Goal: Transaction & Acquisition: Purchase product/service

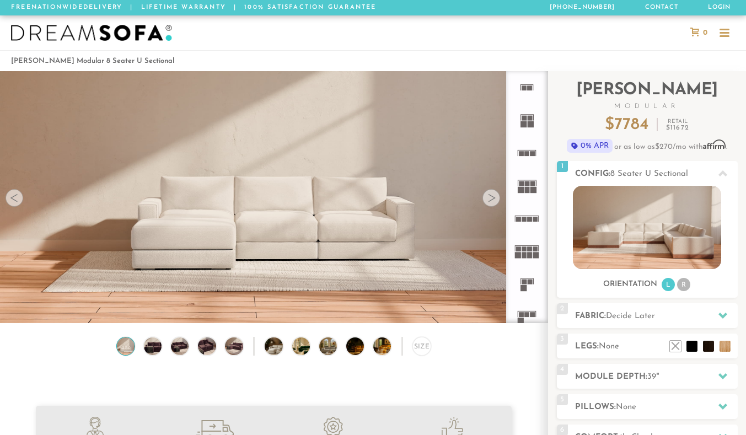
click at [490, 201] on div at bounding box center [491, 198] width 18 height 18
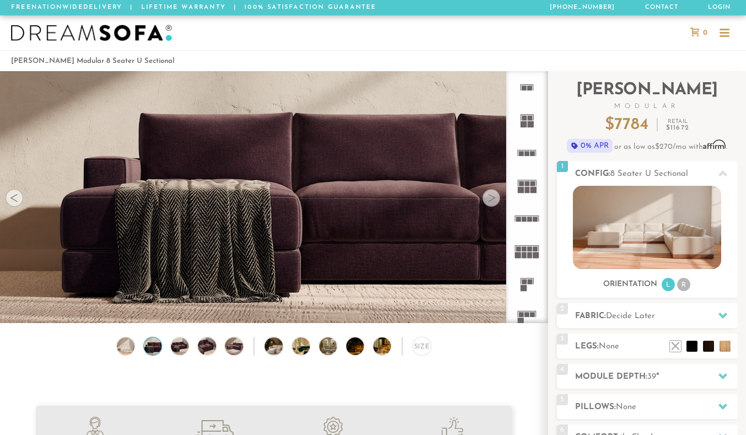
click at [490, 201] on div at bounding box center [491, 198] width 18 height 18
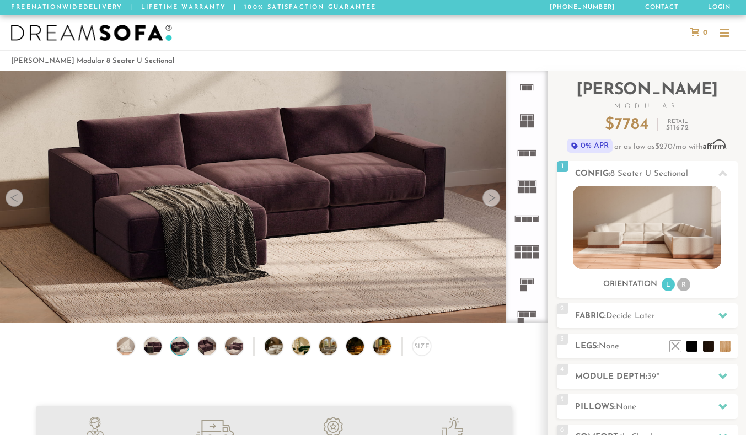
click at [490, 201] on div at bounding box center [491, 198] width 18 height 18
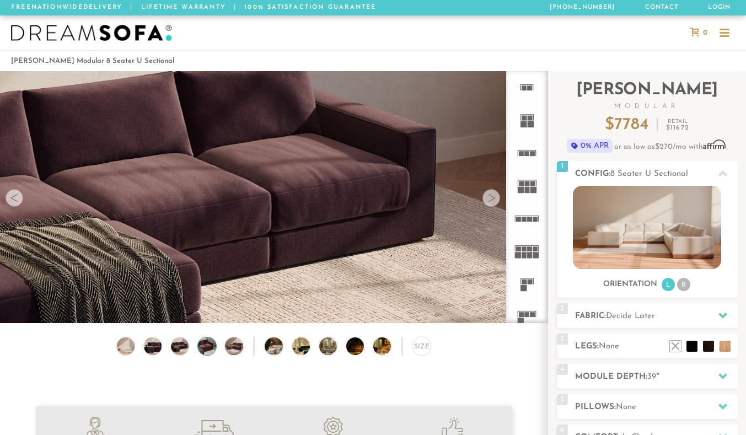
click at [490, 201] on div at bounding box center [491, 198] width 18 height 18
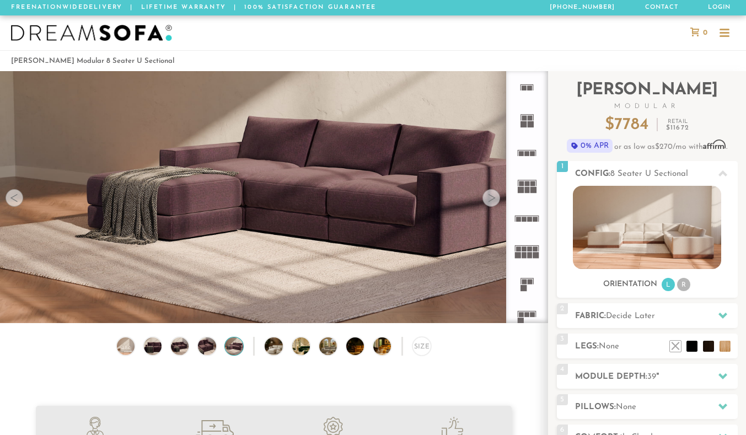
click at [490, 201] on div at bounding box center [491, 198] width 18 height 18
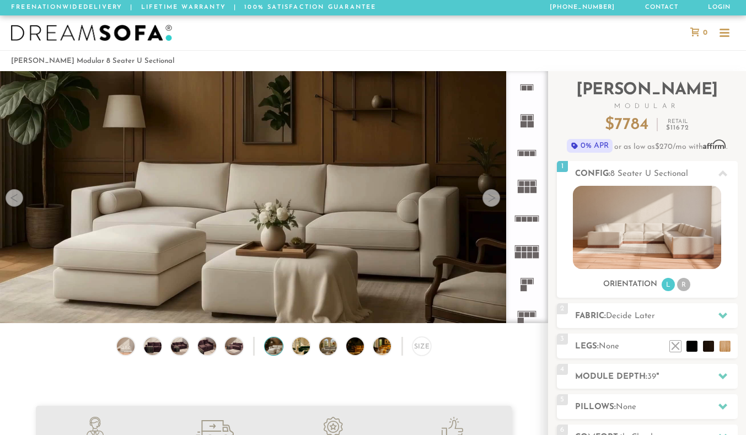
click at [490, 201] on div at bounding box center [491, 198] width 18 height 18
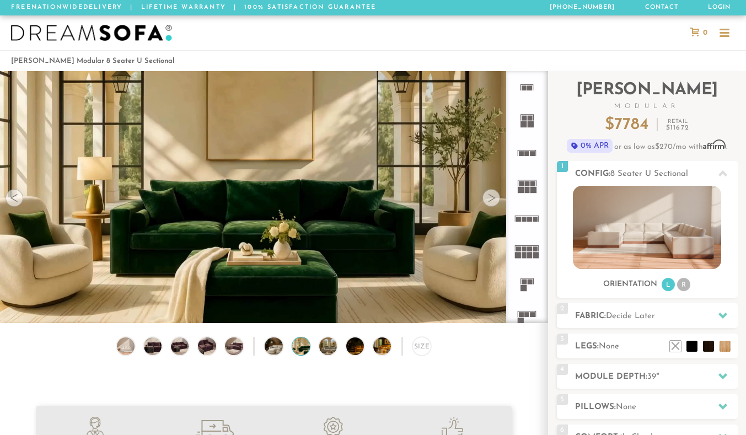
click at [490, 201] on div at bounding box center [491, 198] width 18 height 18
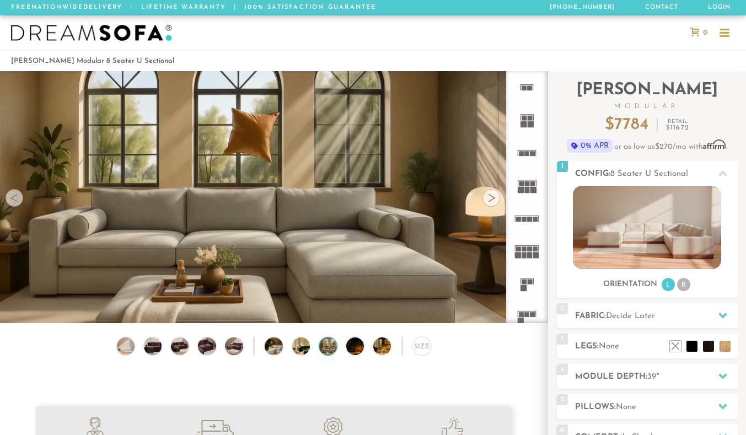
click at [490, 202] on div at bounding box center [491, 198] width 18 height 18
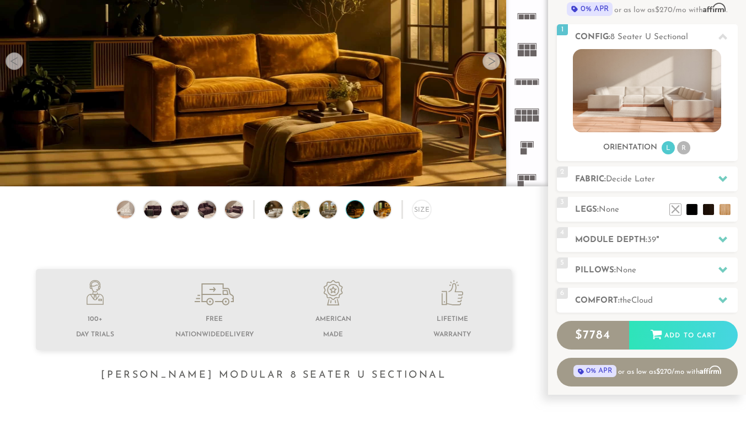
scroll to position [179, 0]
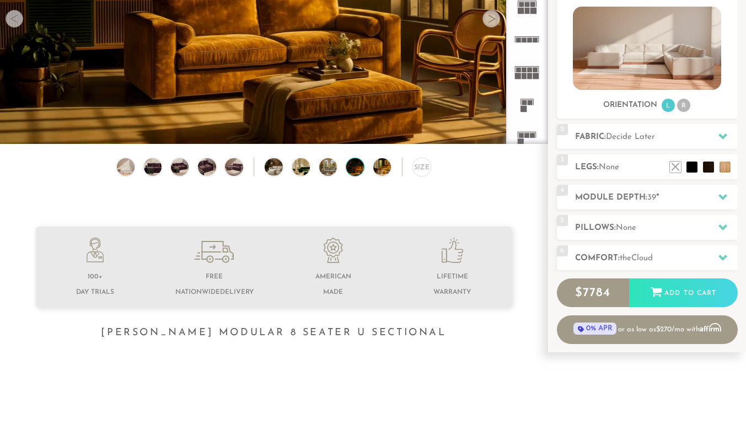
click at [681, 103] on li "R" at bounding box center [683, 105] width 13 height 13
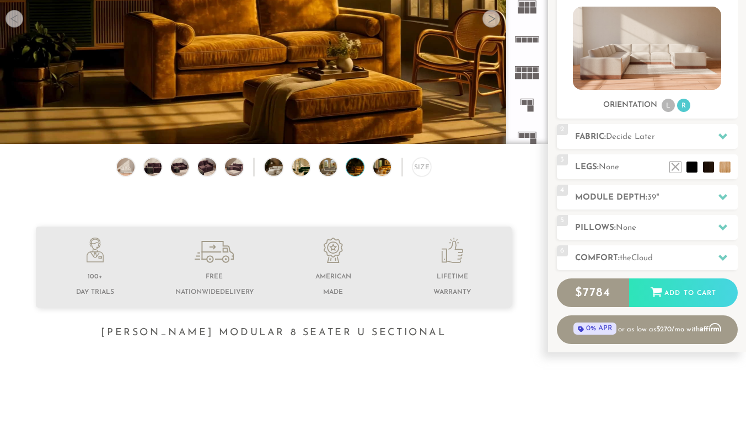
click at [666, 105] on li "L" at bounding box center [667, 105] width 13 height 13
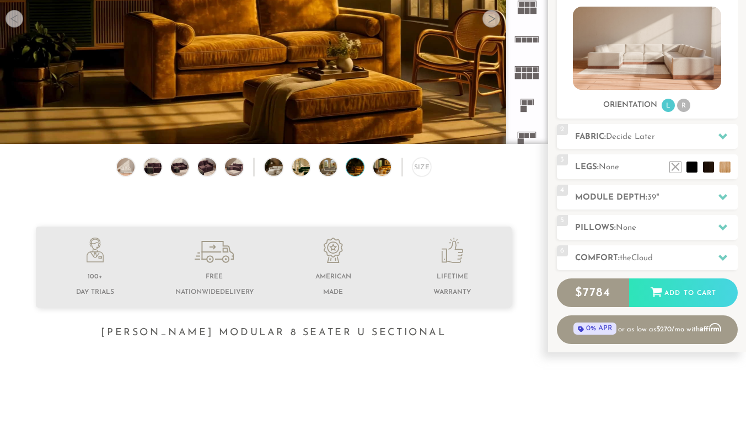
click at [683, 102] on li "R" at bounding box center [683, 105] width 13 height 13
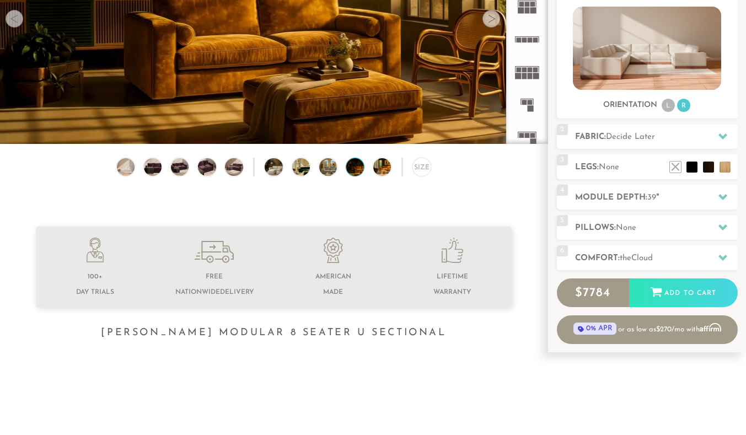
click at [667, 104] on li "L" at bounding box center [667, 105] width 13 height 13
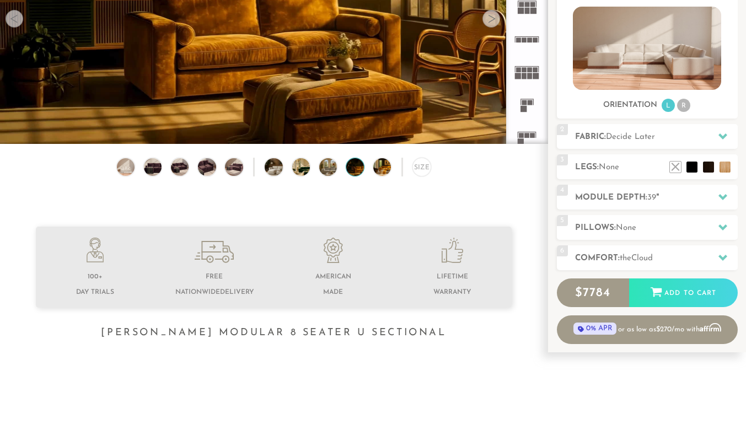
click at [684, 101] on li "R" at bounding box center [683, 105] width 13 height 13
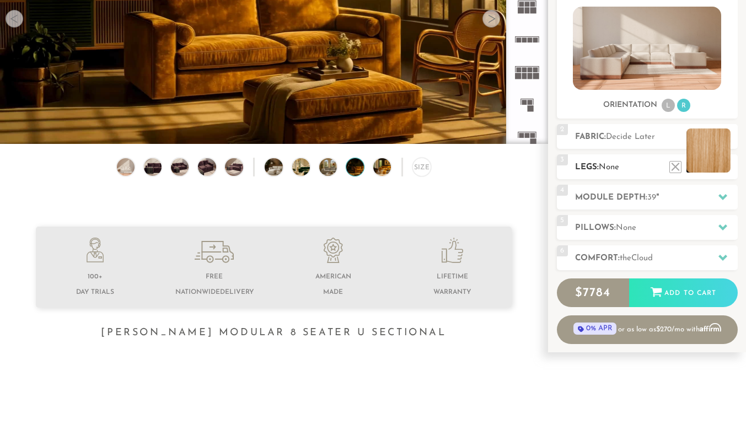
click at [724, 169] on li at bounding box center [708, 150] width 44 height 44
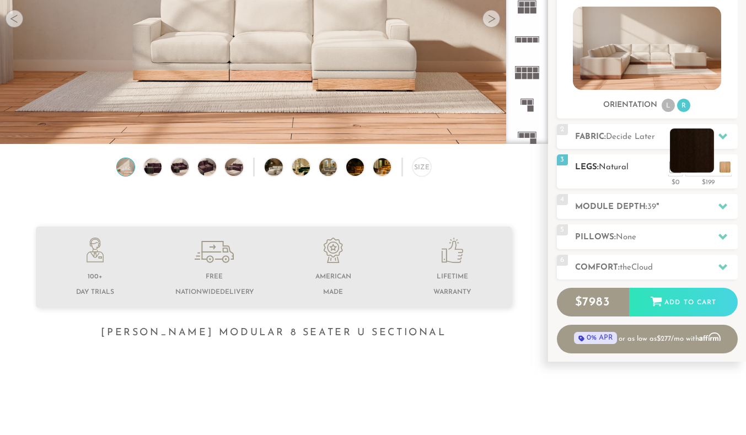
click at [706, 169] on li at bounding box center [692, 150] width 44 height 44
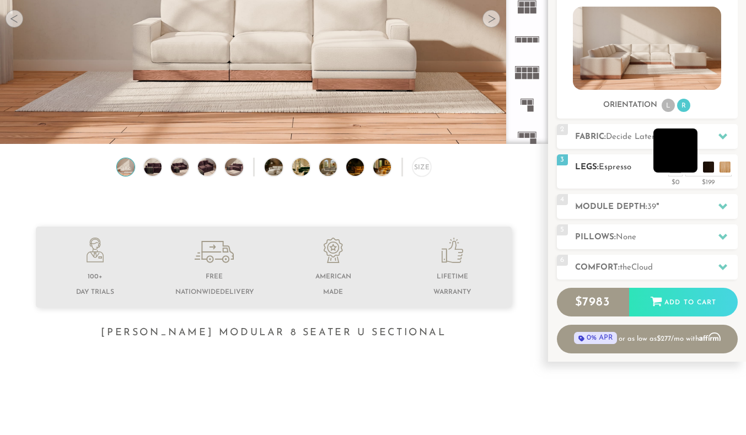
click at [688, 166] on li at bounding box center [675, 150] width 44 height 44
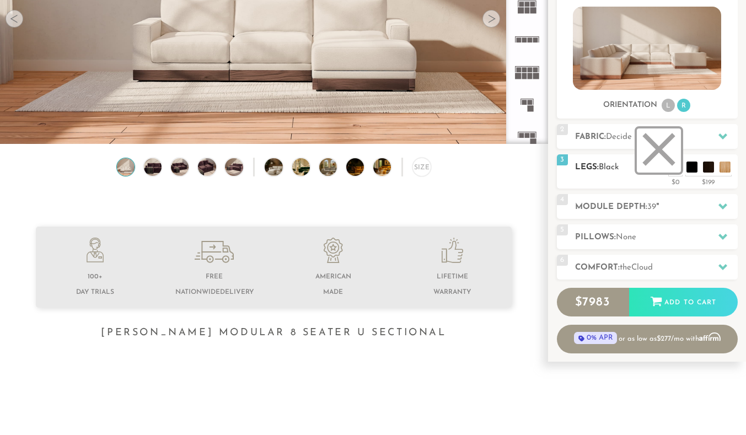
click at [674, 167] on li at bounding box center [658, 150] width 44 height 44
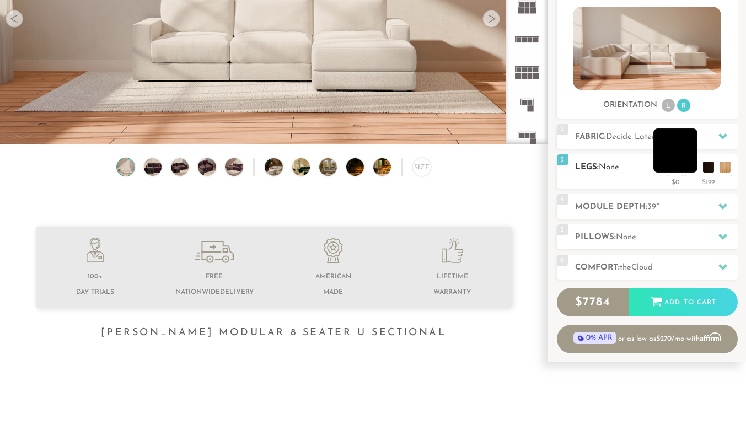
click at [692, 169] on li at bounding box center [675, 150] width 44 height 44
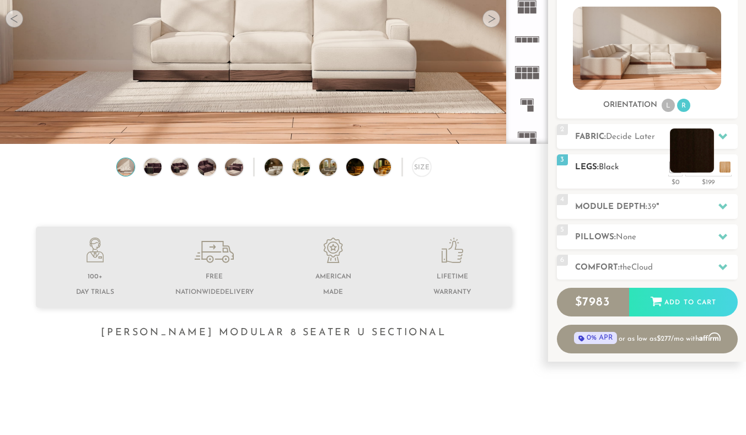
click at [710, 166] on li at bounding box center [692, 150] width 44 height 44
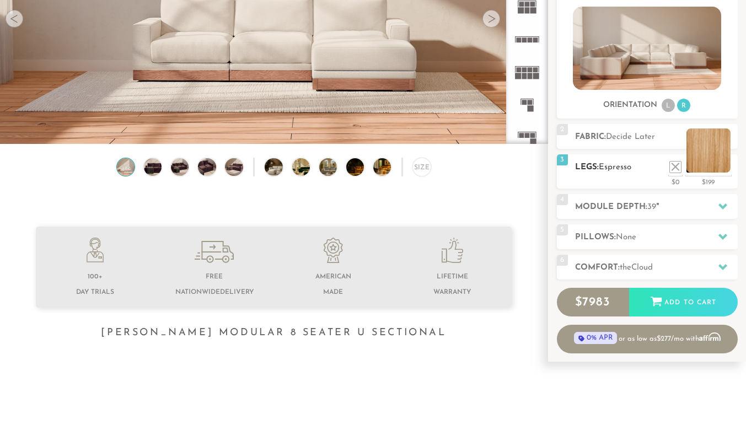
click at [727, 166] on li at bounding box center [708, 150] width 44 height 44
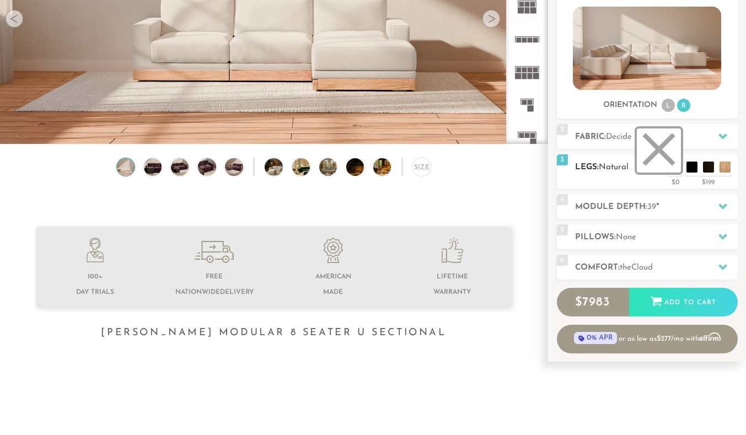
click at [676, 171] on li at bounding box center [658, 150] width 44 height 44
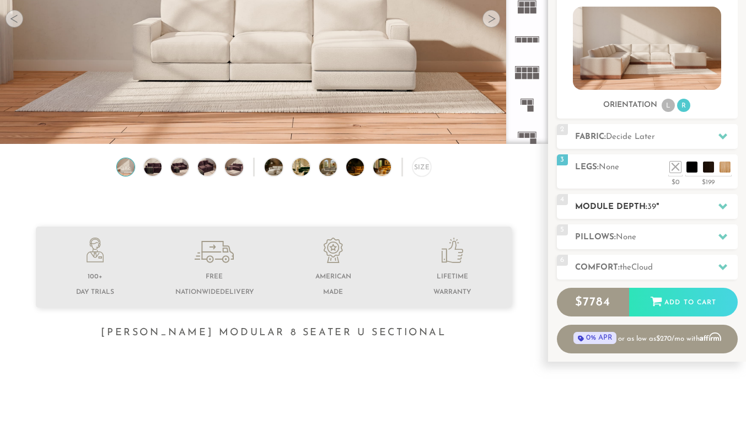
click at [671, 207] on h2 "Module Depth: 39 "" at bounding box center [656, 207] width 163 height 13
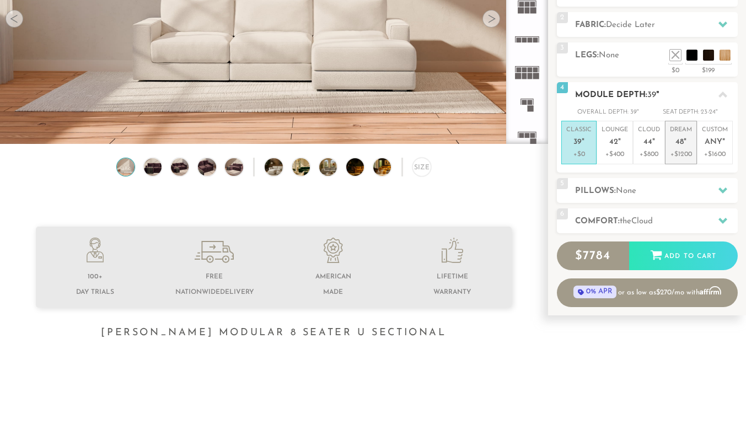
click at [686, 137] on p "Dream 48 "" at bounding box center [681, 138] width 22 height 24
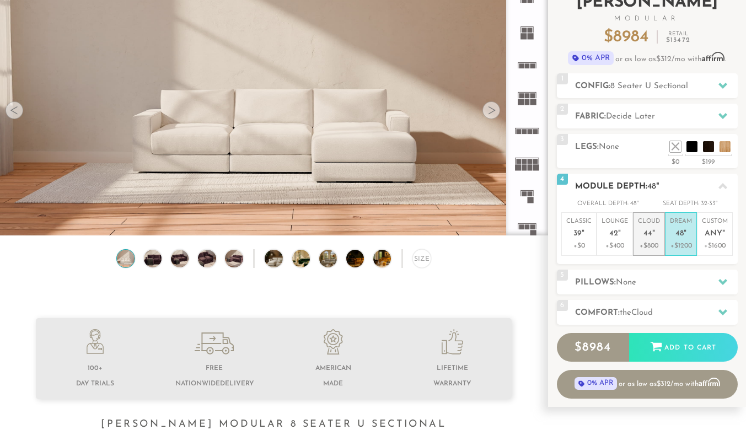
scroll to position [88, 0]
click at [655, 226] on p "Cloud 44 "" at bounding box center [649, 229] width 22 height 24
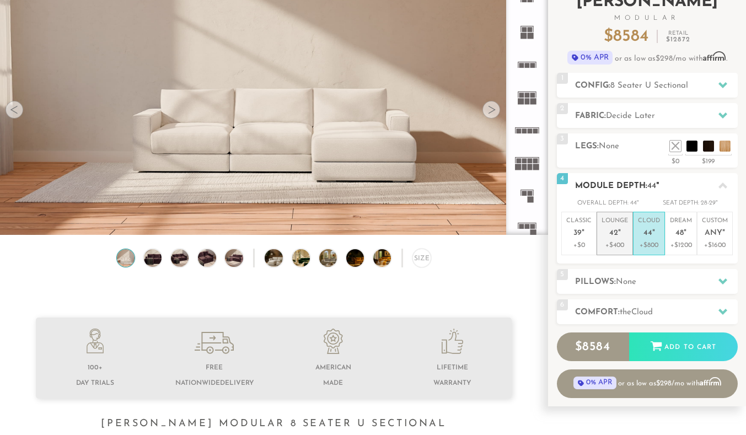
click at [614, 235] on span "42" at bounding box center [613, 233] width 9 height 9
click at [654, 231] on em """ at bounding box center [653, 233] width 3 height 9
click at [676, 237] on span "48" at bounding box center [679, 233] width 8 height 9
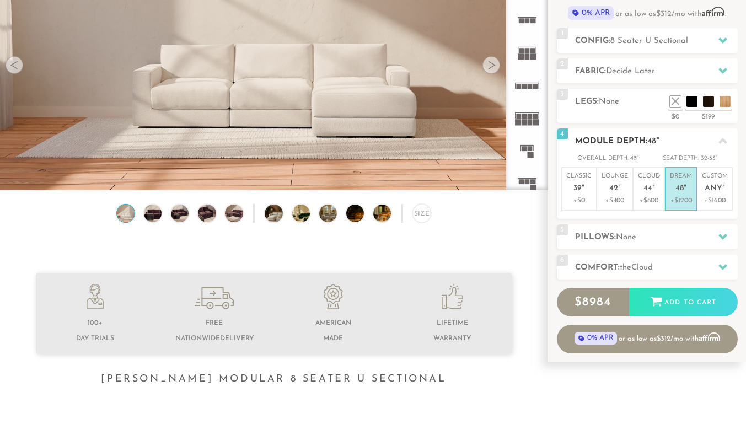
scroll to position [136, 0]
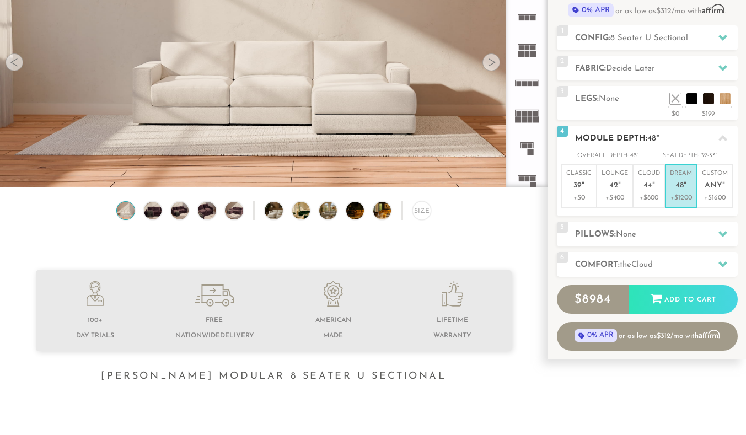
click at [676, 237] on h2 "Pillows: None" at bounding box center [656, 234] width 163 height 13
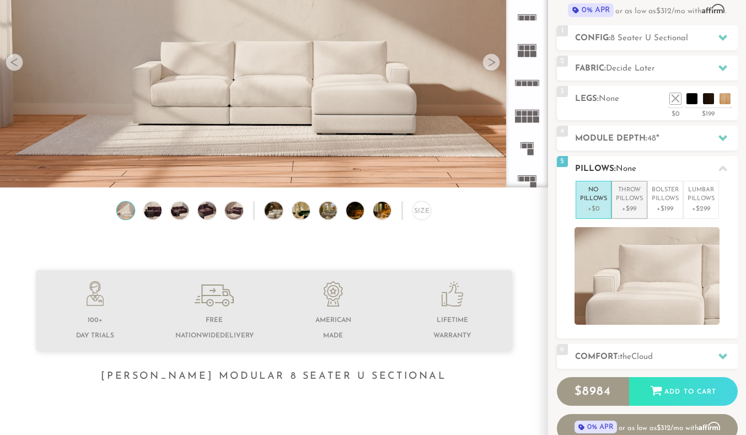
click at [629, 202] on p "Throw Pillows" at bounding box center [629, 195] width 27 height 18
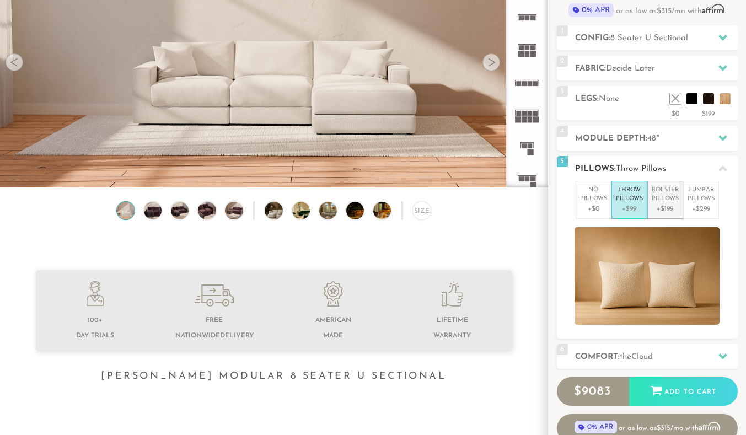
click at [662, 201] on p "Bolster Pillows" at bounding box center [664, 195] width 27 height 18
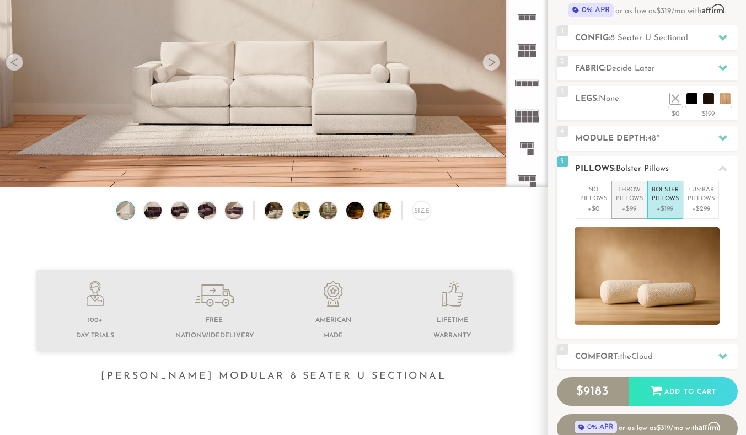
click at [634, 199] on p "Throw Pillows" at bounding box center [629, 195] width 27 height 18
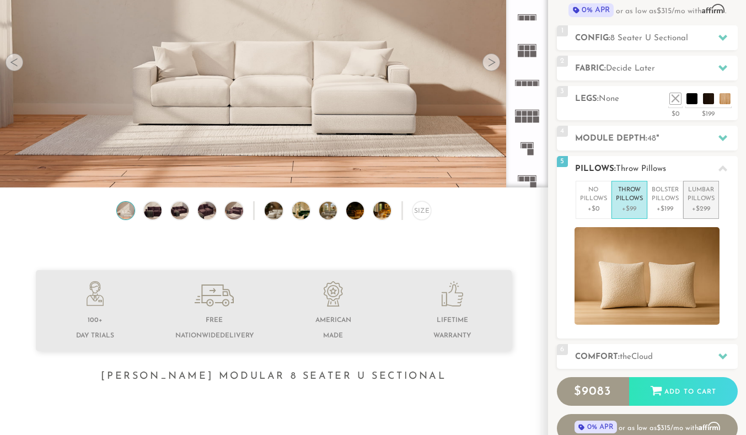
click at [708, 192] on p "Lumbar Pillows" at bounding box center [700, 195] width 27 height 18
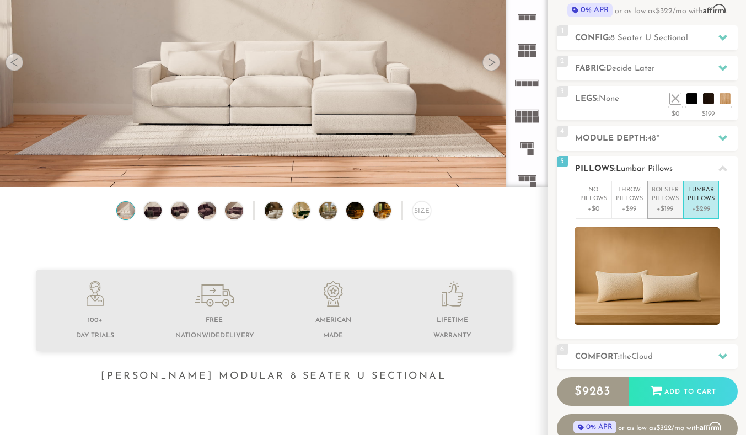
click at [657, 201] on p "Bolster Pillows" at bounding box center [664, 195] width 27 height 18
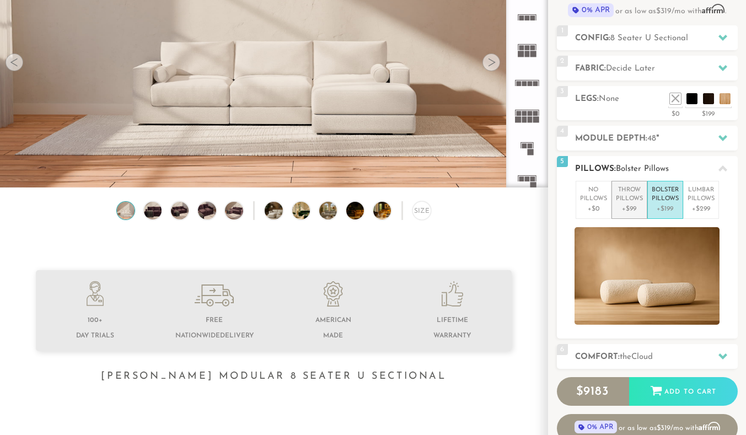
click at [629, 206] on p "+$99" at bounding box center [629, 209] width 27 height 10
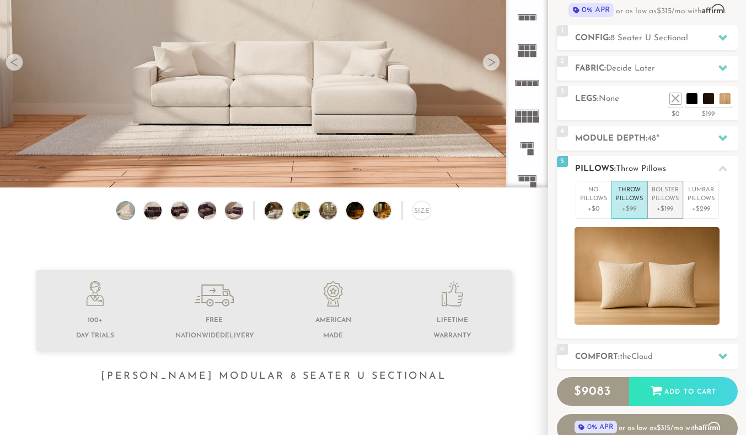
click at [667, 204] on p "+$199" at bounding box center [664, 209] width 27 height 10
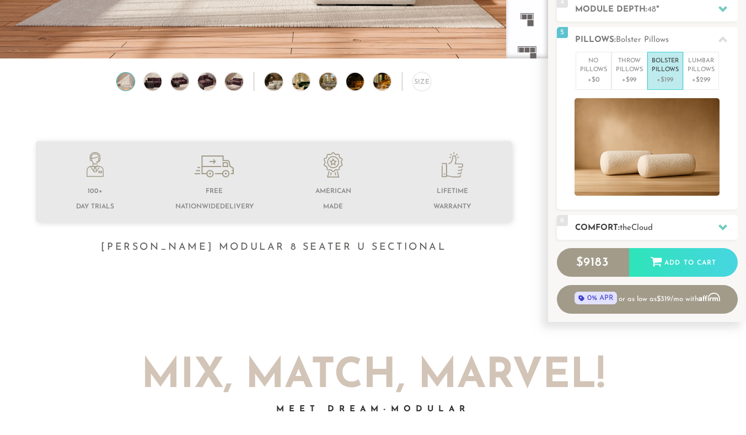
scroll to position [266, 0]
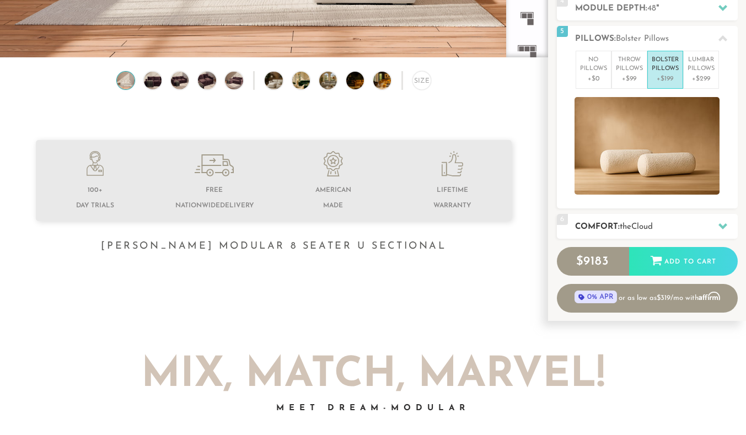
click at [640, 227] on span "Cloud" at bounding box center [641, 227] width 21 height 8
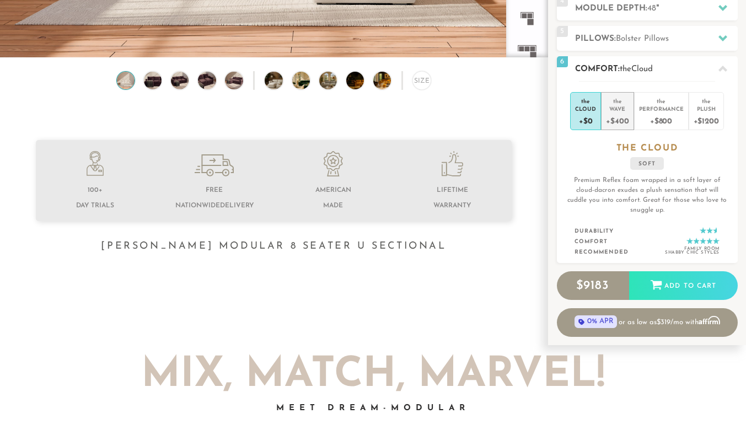
click at [622, 118] on div "+$400" at bounding box center [617, 120] width 23 height 16
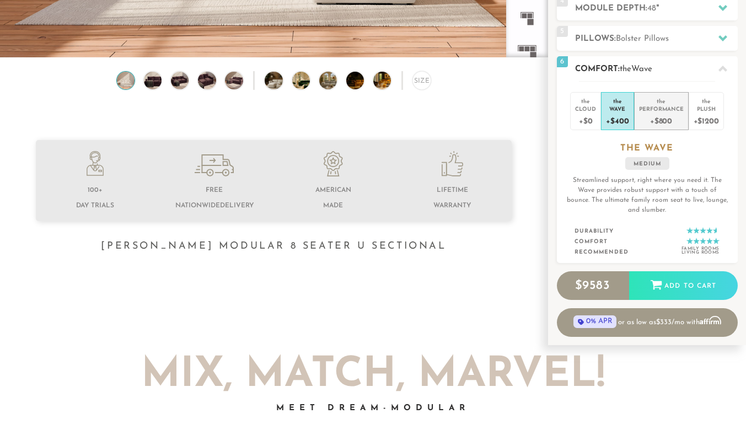
click at [663, 112] on div "+$800" at bounding box center [661, 120] width 45 height 16
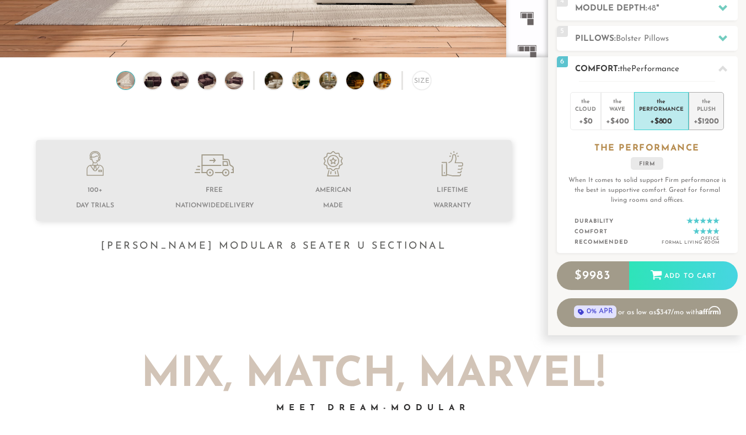
click at [712, 100] on div "the" at bounding box center [705, 99] width 25 height 11
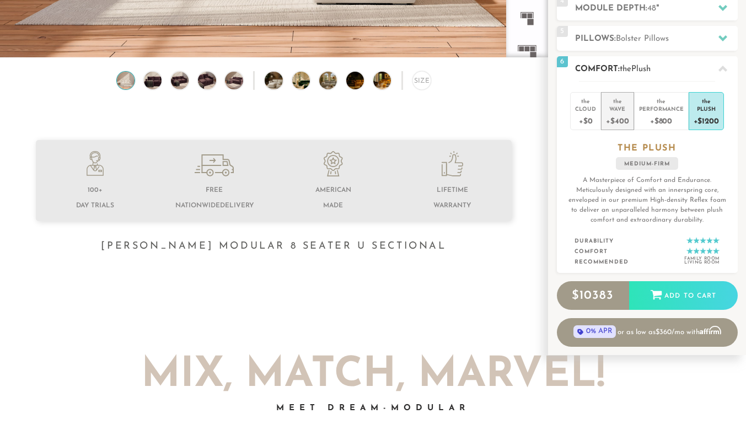
click at [613, 106] on div "Wave" at bounding box center [617, 109] width 23 height 8
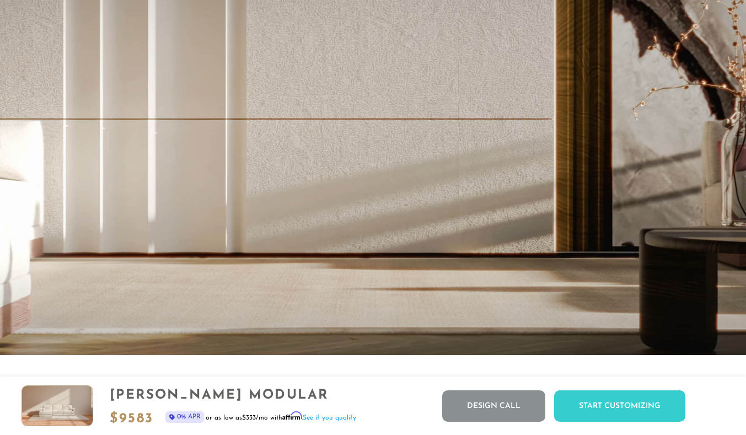
scroll to position [2121, 0]
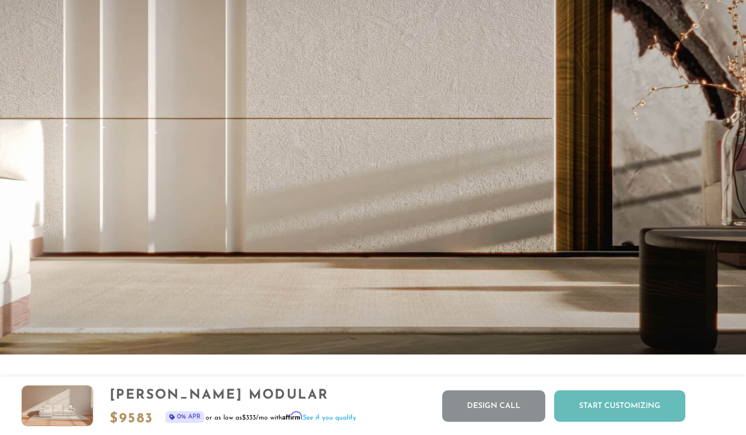
click at [585, 395] on div "Start Customizing" at bounding box center [619, 405] width 131 height 31
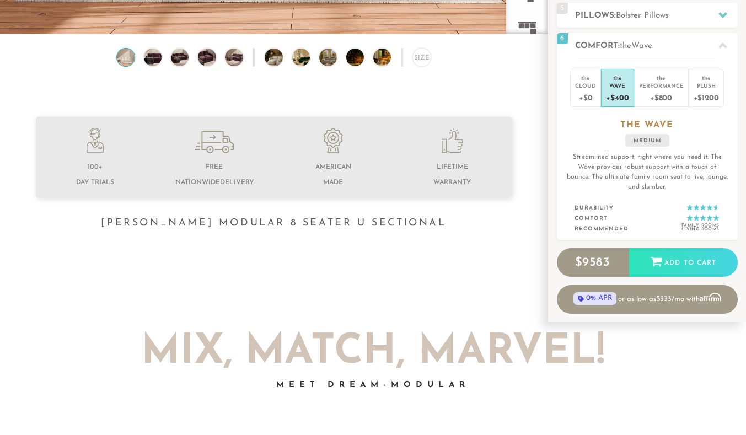
scroll to position [0, 0]
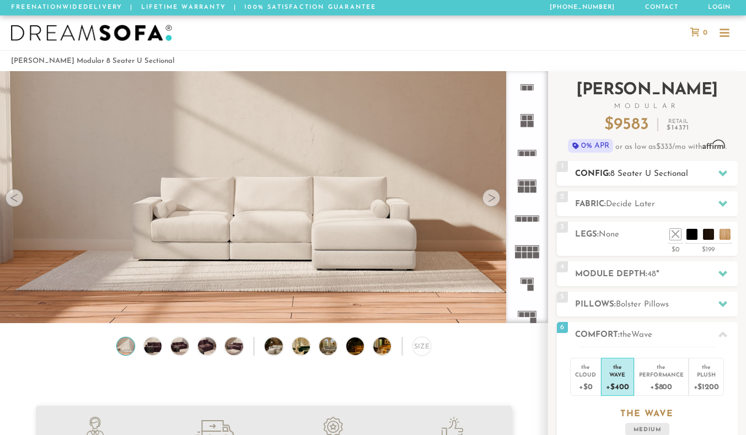
click at [614, 172] on span "8 Seater U Sectional" at bounding box center [649, 174] width 78 height 8
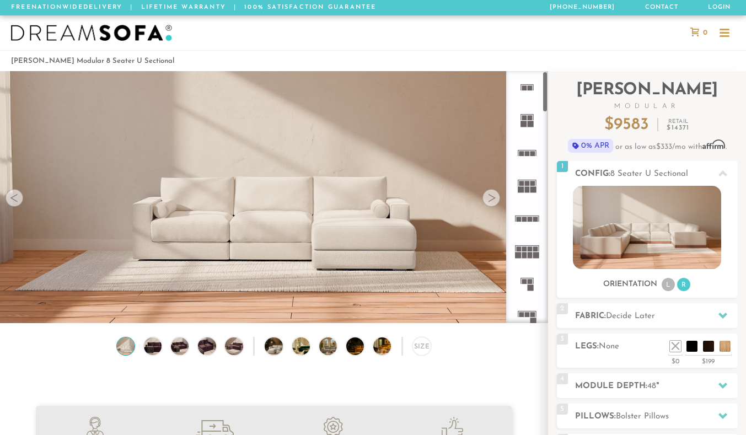
click at [522, 121] on rect at bounding box center [523, 124] width 6 height 6
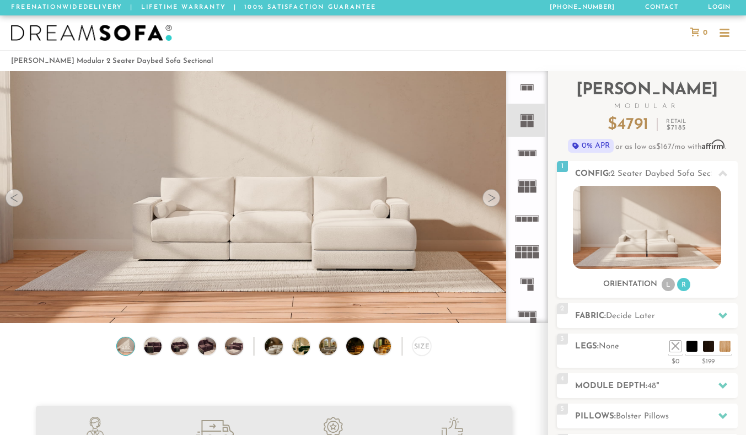
click at [531, 145] on icon at bounding box center [526, 153] width 33 height 33
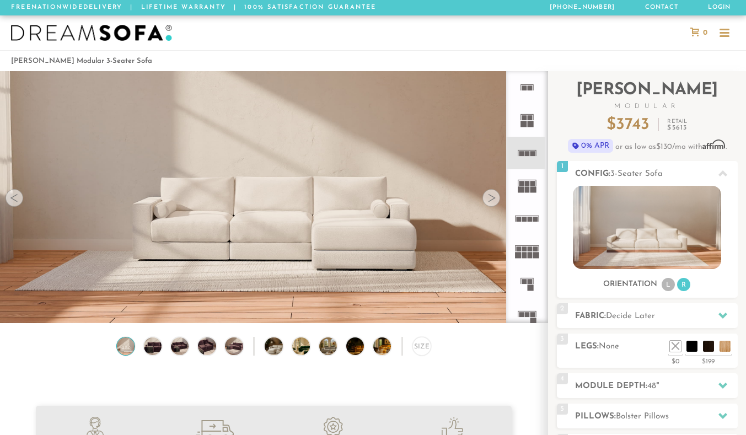
click at [531, 184] on rect at bounding box center [532, 183] width 5 height 5
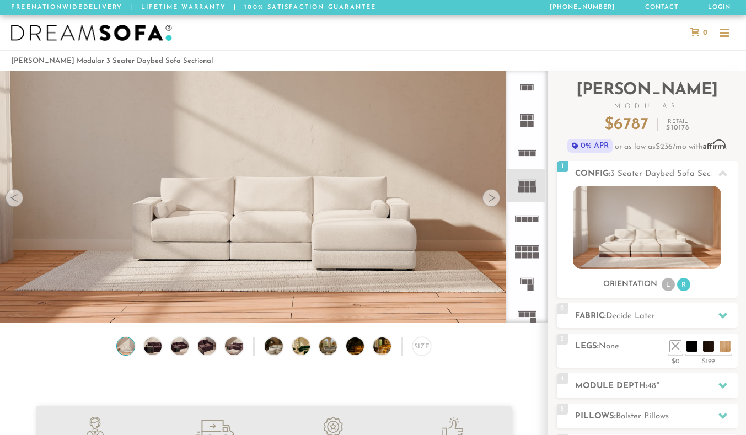
click at [531, 214] on icon at bounding box center [526, 218] width 33 height 33
